Goal: Task Accomplishment & Management: Use online tool/utility

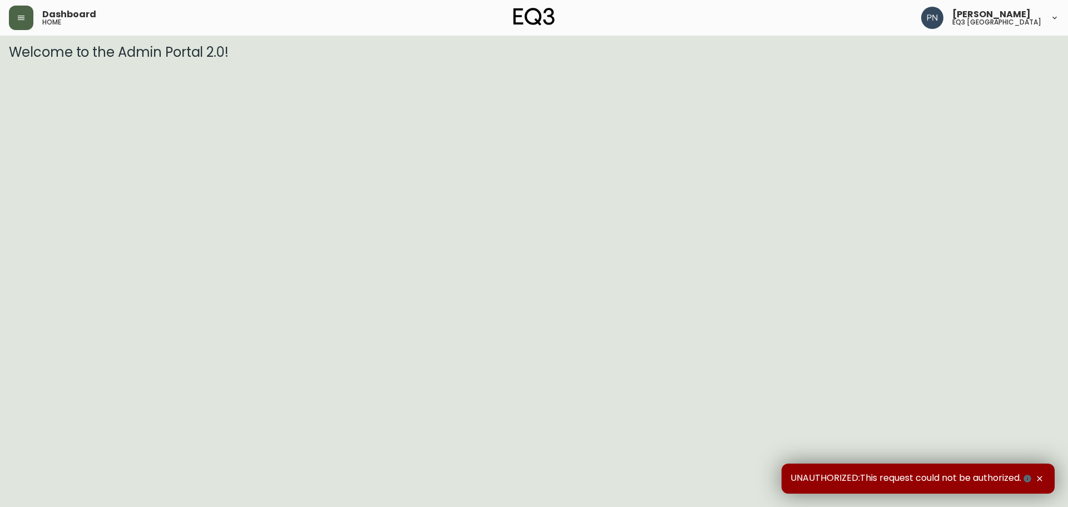
click at [16, 19] on button "button" at bounding box center [21, 18] width 24 height 24
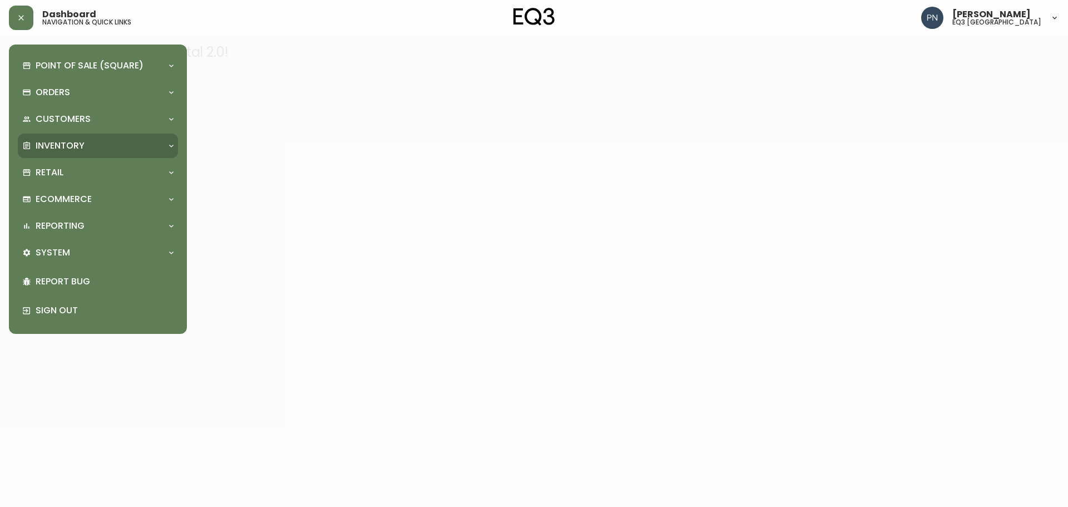
click at [44, 146] on p "Inventory" at bounding box center [60, 146] width 49 height 12
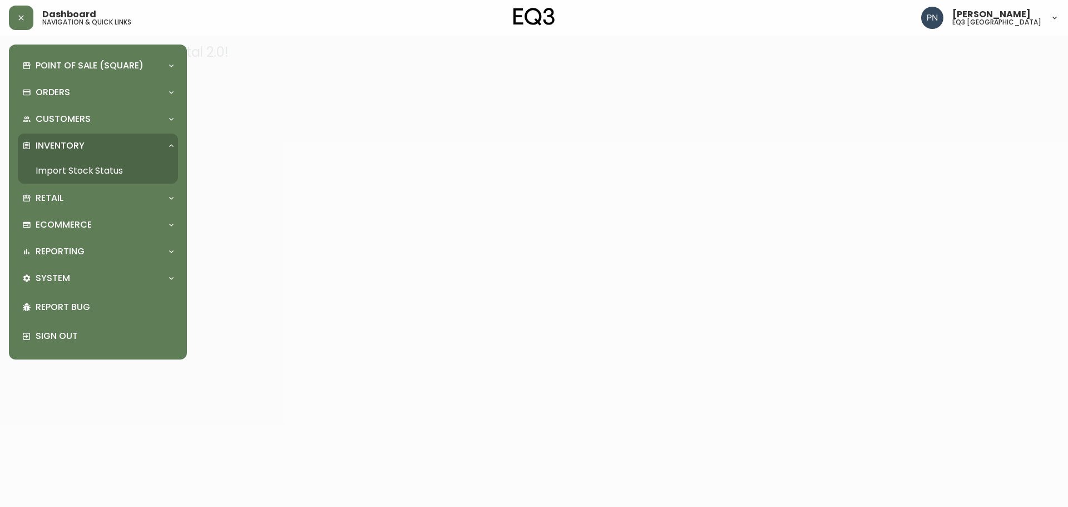
click at [74, 161] on link "Import Stock Status" at bounding box center [98, 171] width 160 height 26
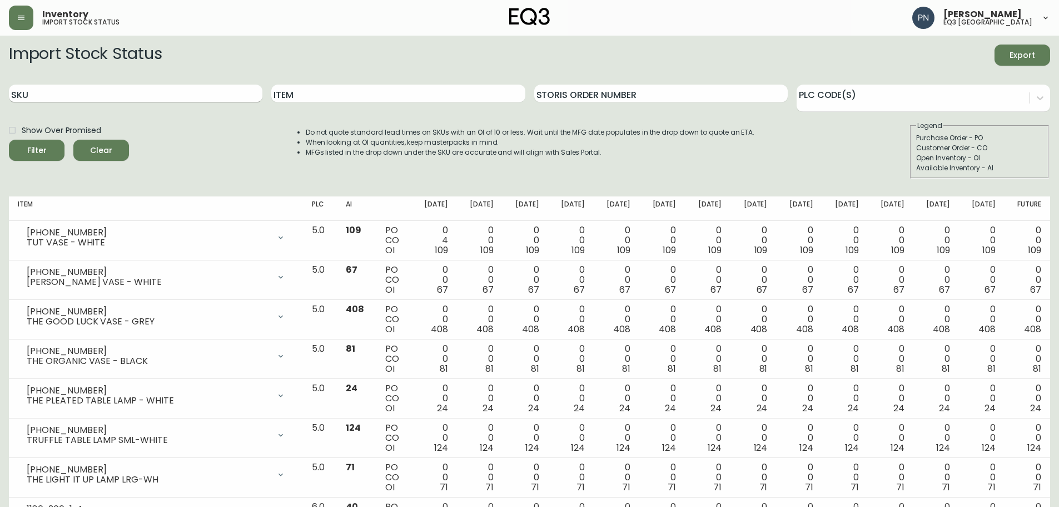
click at [94, 98] on input "SKU" at bounding box center [136, 94] width 254 height 18
paste input "[PHONE_NUMBER]"
click at [9, 140] on button "Filter" at bounding box center [37, 150] width 56 height 21
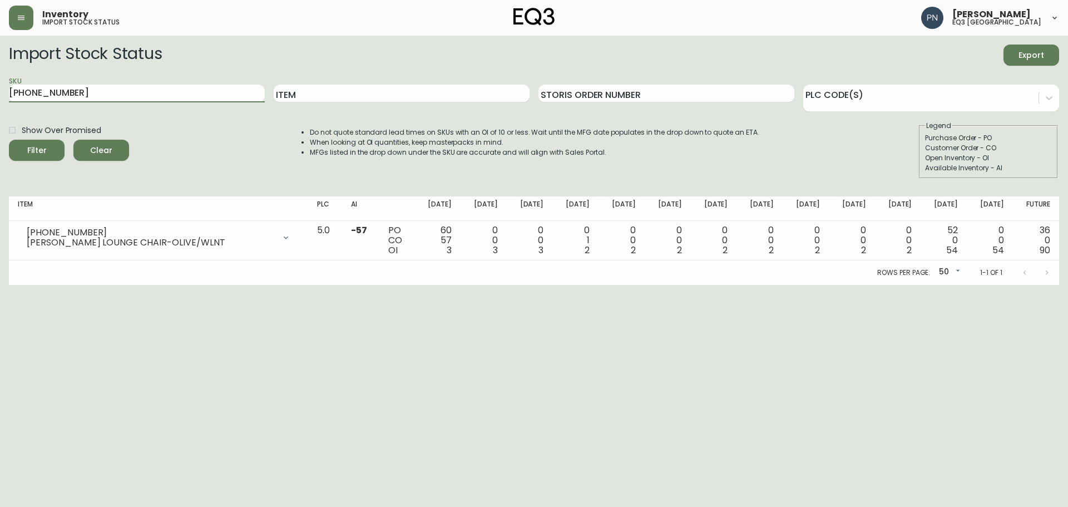
drag, startPoint x: 118, startPoint y: 97, endPoint x: 0, endPoint y: 90, distance: 118.1
click at [0, 97] on main "Import Stock Status Export SKU [PHONE_NUMBER] Item Storis Order Number PLC Code…" at bounding box center [534, 160] width 1068 height 249
paste input "50-453-1"
click at [9, 140] on button "Filter" at bounding box center [37, 150] width 56 height 21
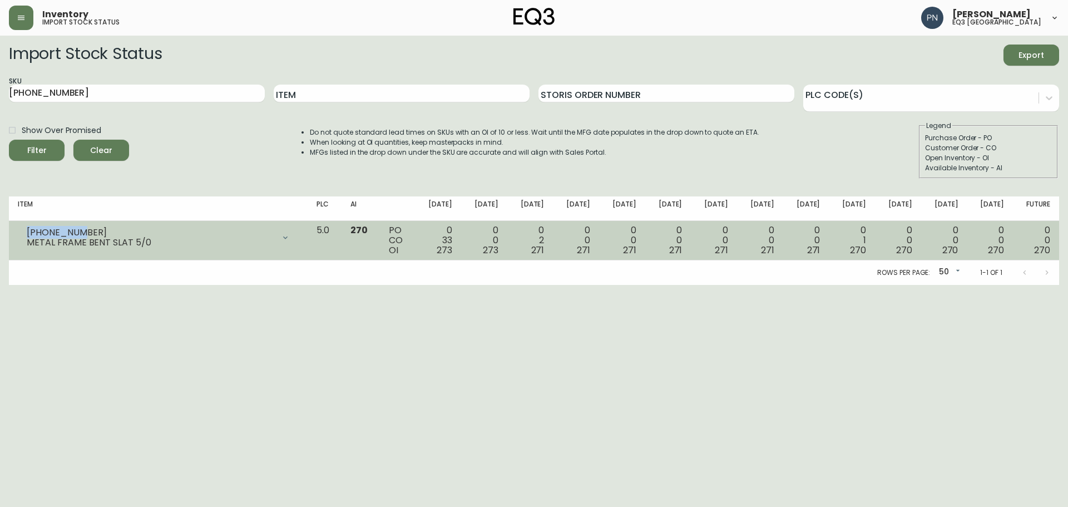
drag, startPoint x: 81, startPoint y: 231, endPoint x: 18, endPoint y: 229, distance: 62.9
click at [18, 229] on div "[PHONE_NUMBER] METAL FRAME BENT SLAT 5/0" at bounding box center [158, 237] width 281 height 24
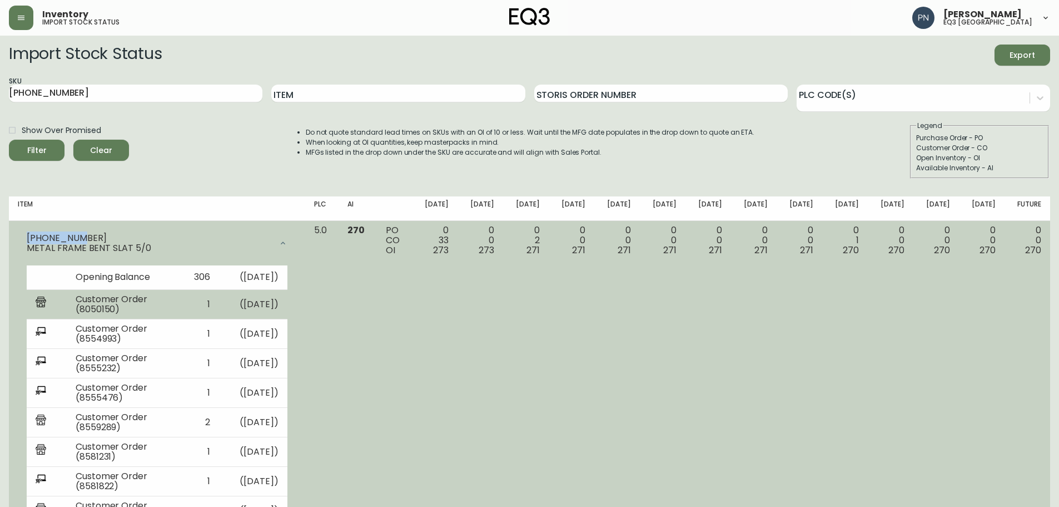
copy div "[PHONE_NUMBER]"
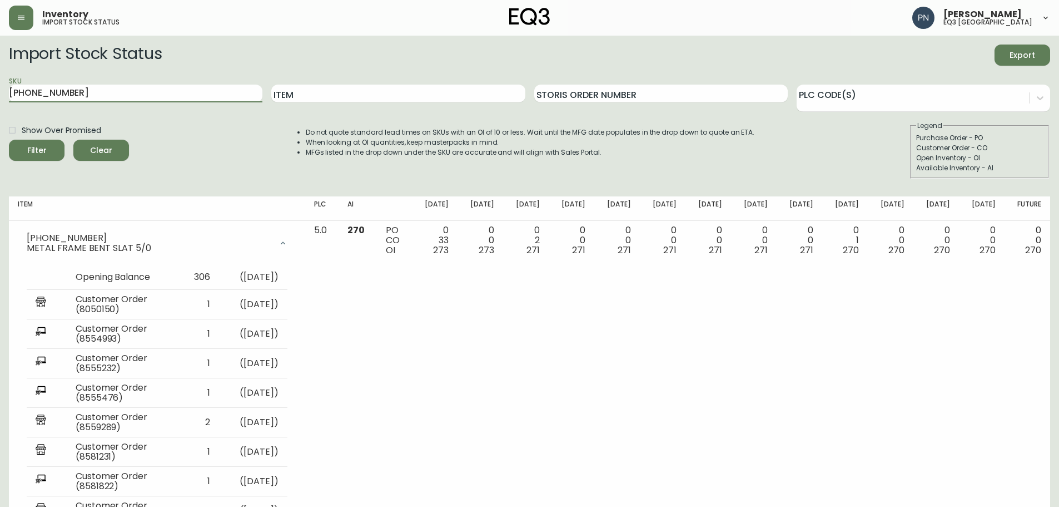
drag, startPoint x: 143, startPoint y: 98, endPoint x: 0, endPoint y: 57, distance: 148.7
paste input "[PHONE_NUMBER]"
type input "[PHONE_NUMBER]"
click at [9, 140] on button "Filter" at bounding box center [37, 150] width 56 height 21
